Goal: Register for event/course: Sign up to attend an event or enroll in a course

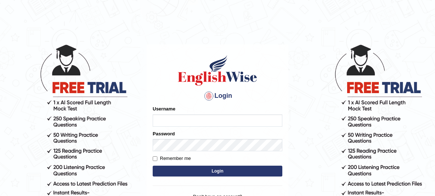
type input "mmr25"
click at [186, 121] on input "mmr25" at bounding box center [218, 120] width 130 height 12
type input "mmr25"
click at [217, 168] on button "Login" at bounding box center [218, 170] width 130 height 11
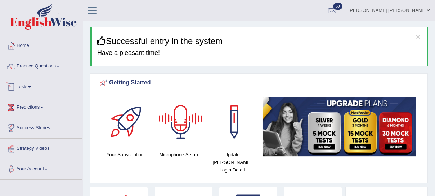
click at [27, 86] on link "Tests" at bounding box center [41, 86] width 82 height 18
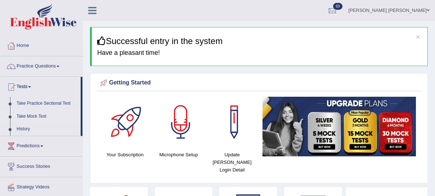
click at [37, 116] on link "Take Mock Test" at bounding box center [46, 116] width 67 height 13
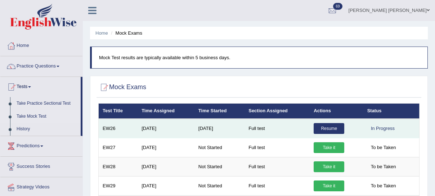
click at [329, 127] on link "Resume" at bounding box center [329, 128] width 31 height 11
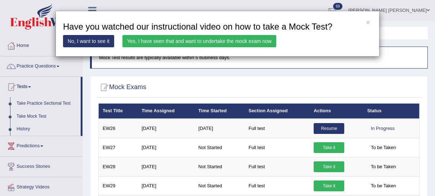
click at [176, 41] on link "Yes, I have seen that and want to undertake the mock exam now" at bounding box center [199, 41] width 154 height 12
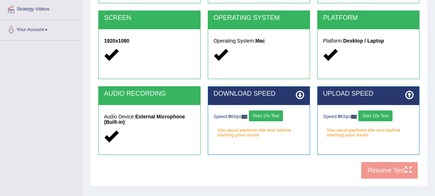
click at [271, 114] on button "Start 10s Test" at bounding box center [266, 115] width 34 height 11
click at [389, 116] on button "Start 10s Test" at bounding box center [375, 115] width 34 height 11
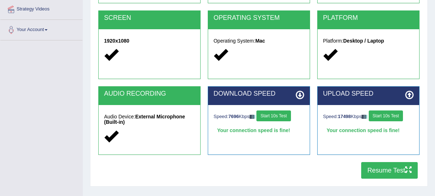
click at [377, 165] on button "Resume Test" at bounding box center [389, 170] width 57 height 17
